Goal: Transaction & Acquisition: Purchase product/service

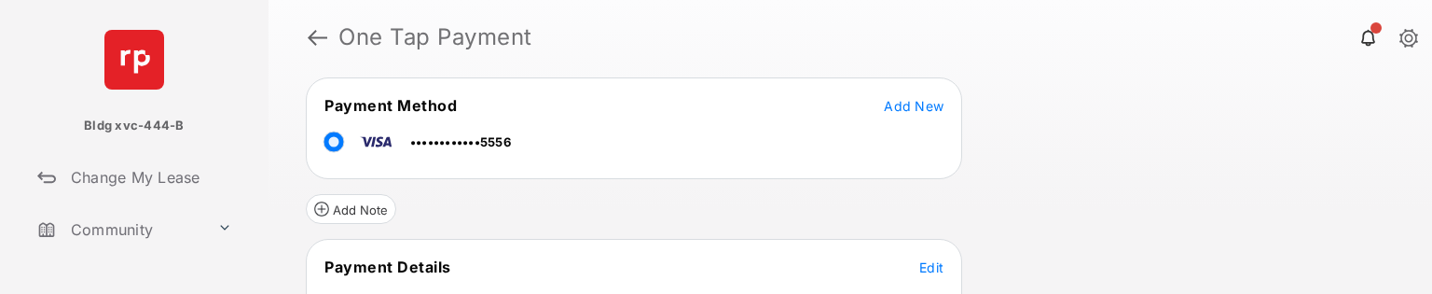
scroll to position [76, 0]
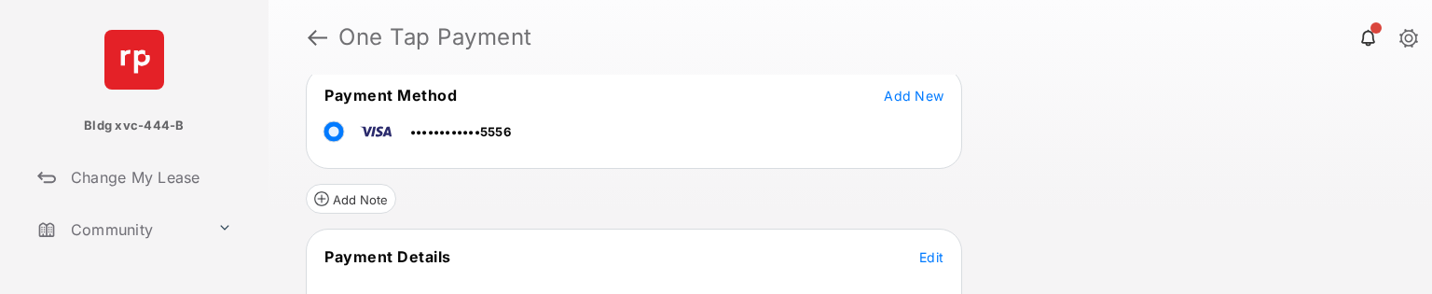
click at [933, 251] on span "Edit" at bounding box center [932, 257] width 24 height 16
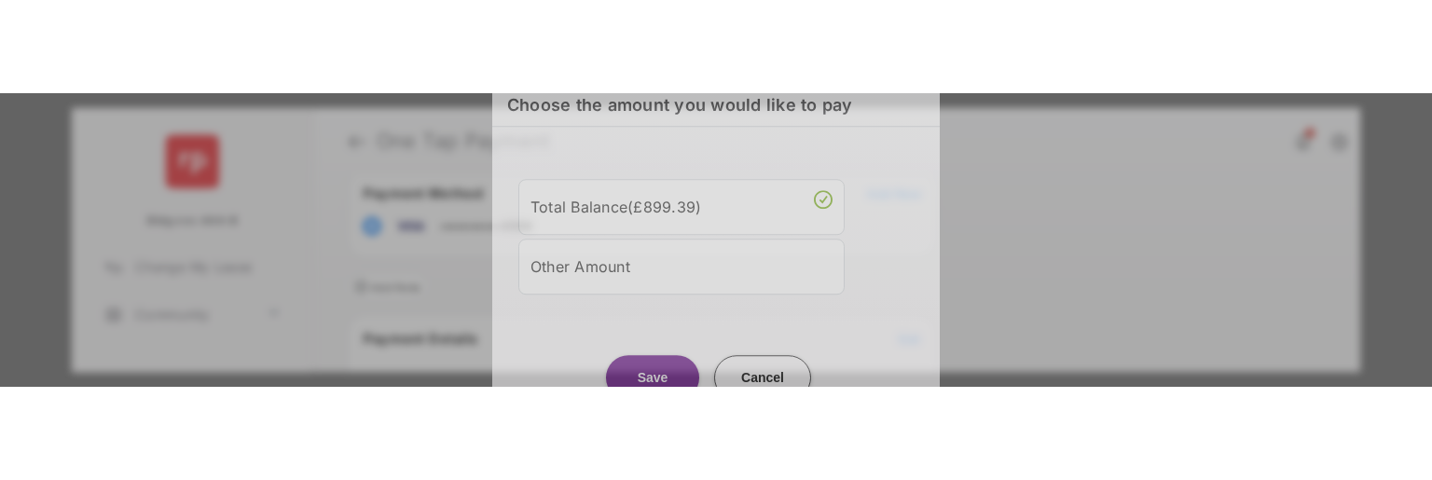
scroll to position [21, 0]
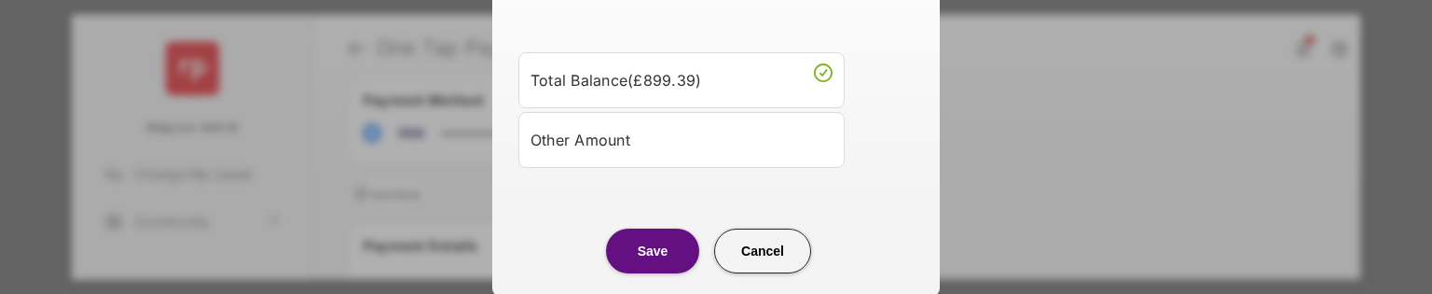
click at [736, 142] on div "Other Amount" at bounding box center [682, 140] width 302 height 32
click at [652, 188] on input "Amount to Pay" at bounding box center [631, 200] width 219 height 56
type input "***"
click at [677, 258] on button "Save" at bounding box center [652, 250] width 93 height 45
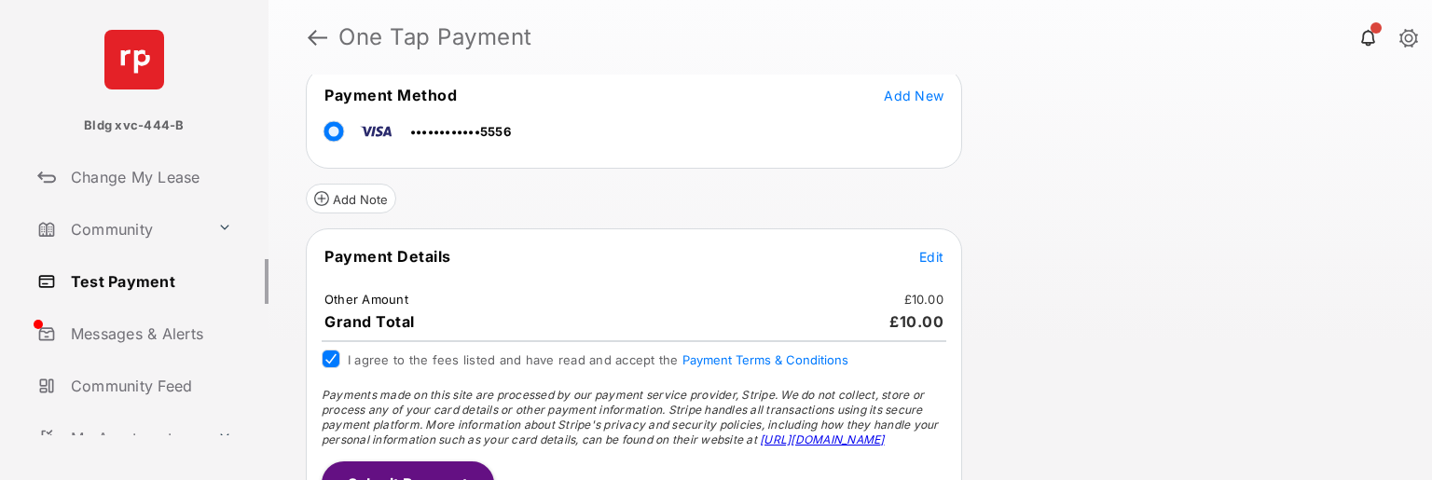
scroll to position [115, 0]
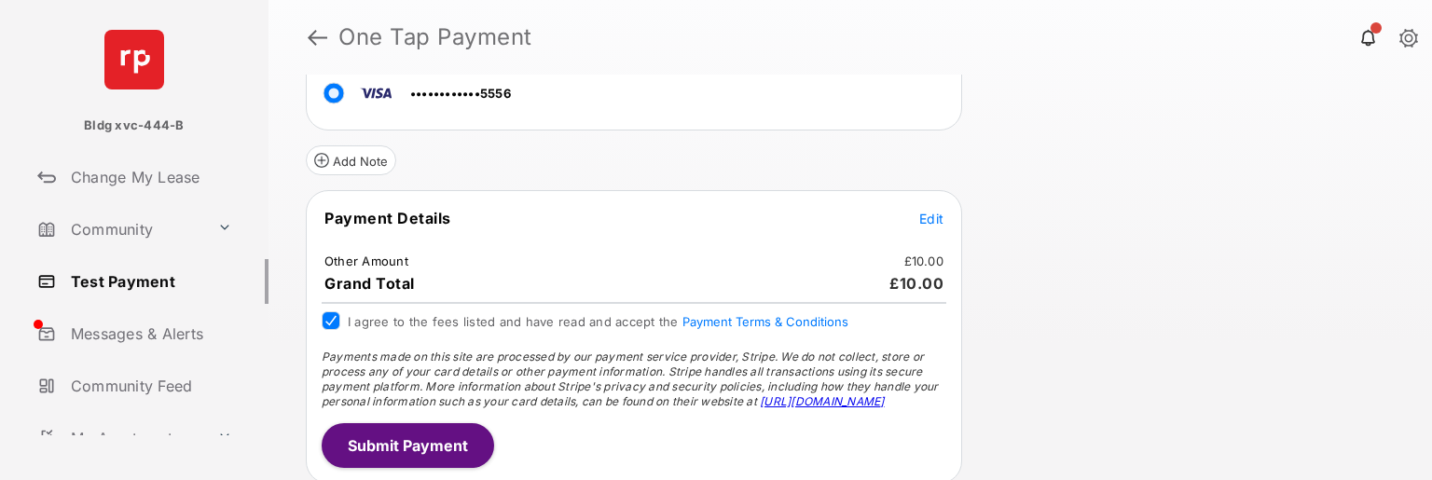
click at [400, 293] on button "Submit Payment" at bounding box center [408, 445] width 173 height 45
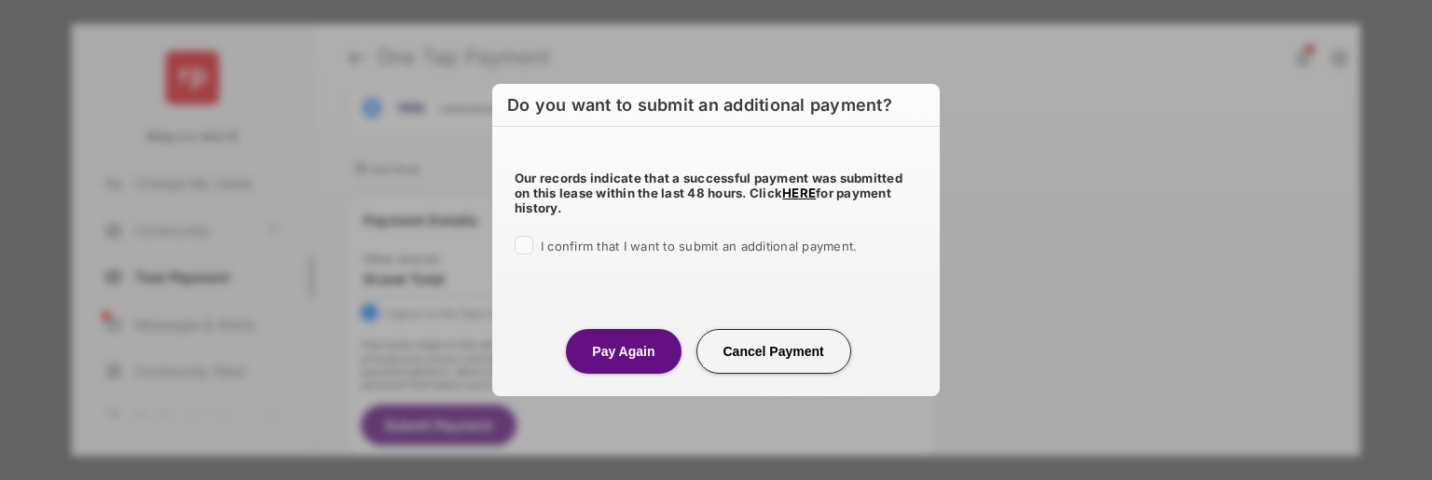
click at [533, 247] on div at bounding box center [524, 245] width 19 height 19
click at [583, 293] on button "Pay Again" at bounding box center [623, 351] width 115 height 45
